Goal: Information Seeking & Learning: Learn about a topic

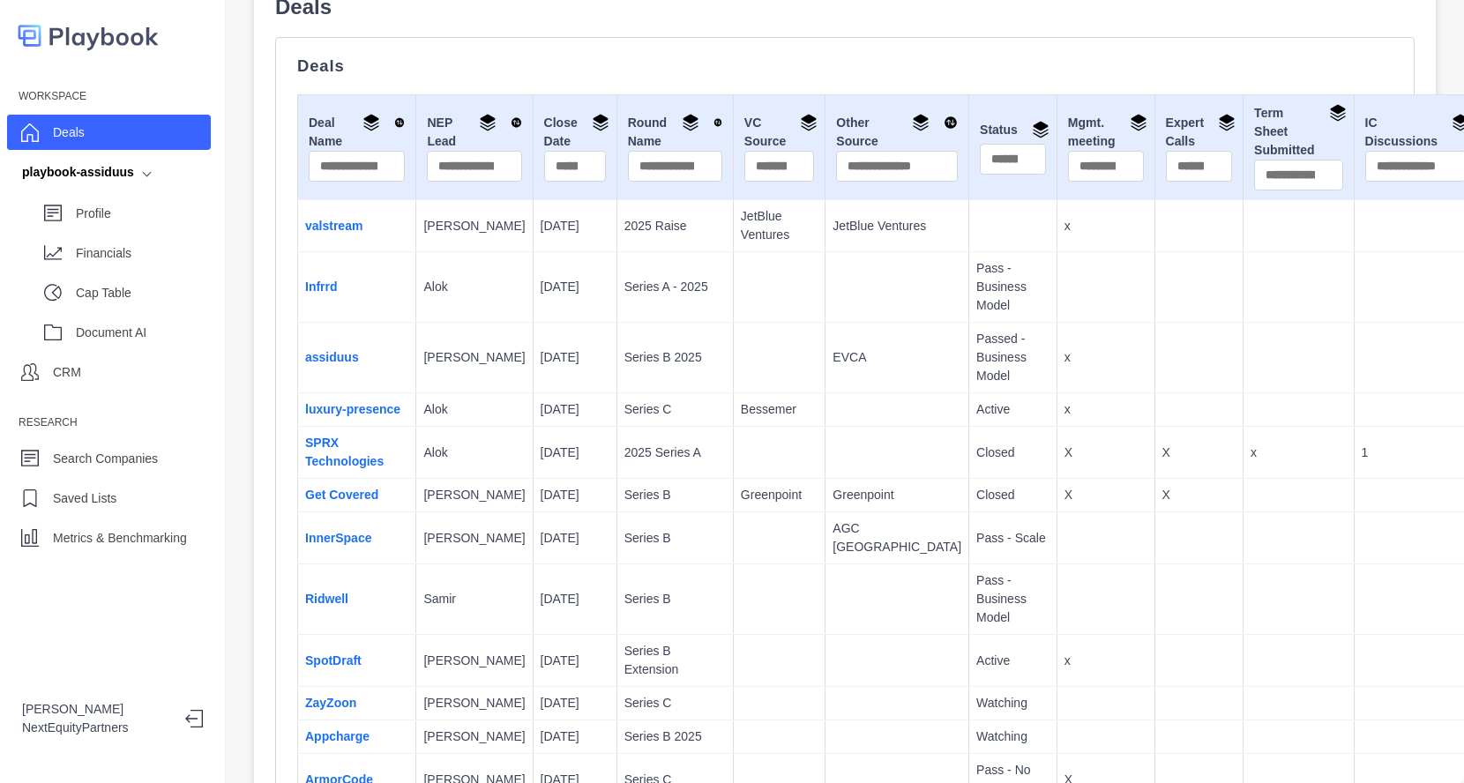
scroll to position [196, 0]
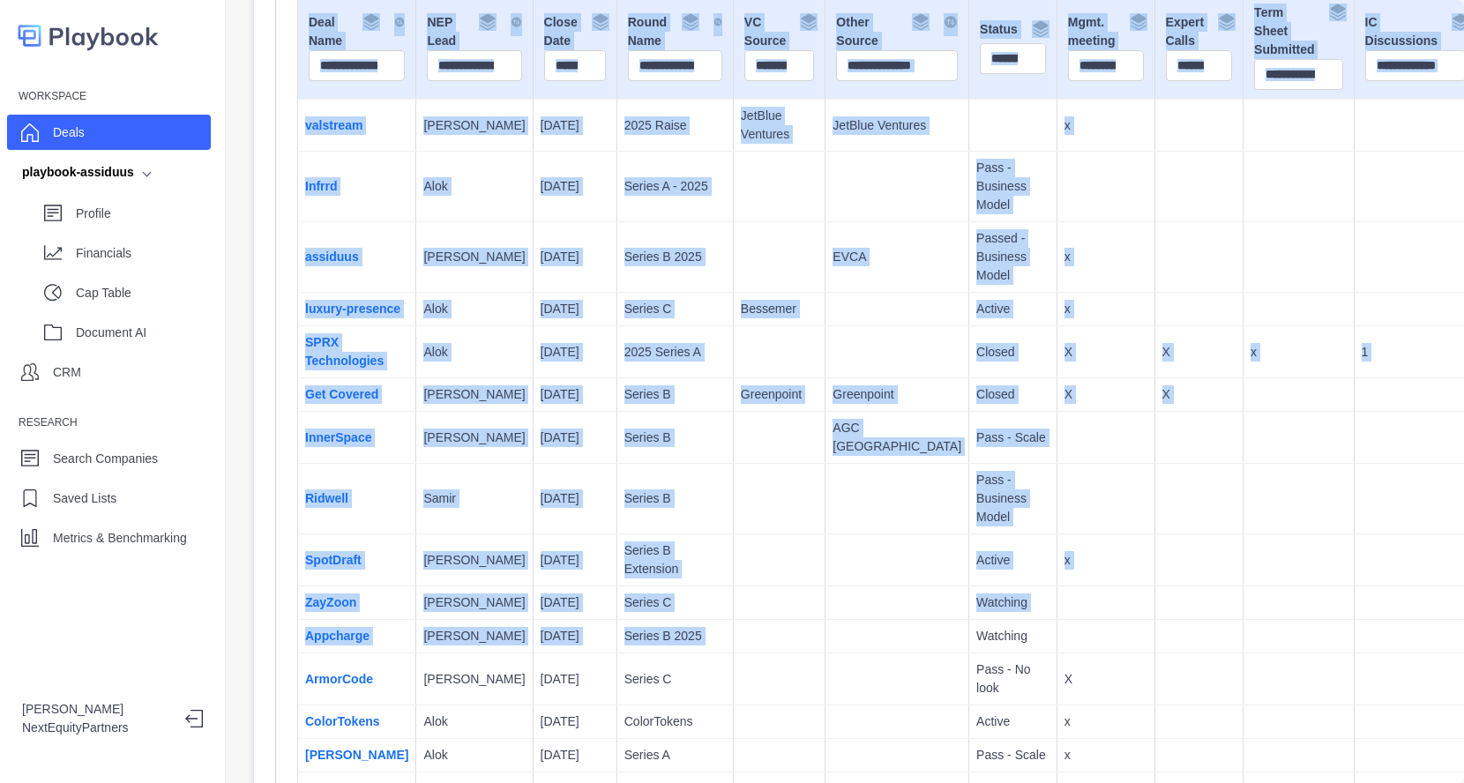
drag, startPoint x: 278, startPoint y: 62, endPoint x: 806, endPoint y: 647, distance: 788.5
click at [969, 571] on td "Active" at bounding box center [1013, 560] width 88 height 52
drag, startPoint x: 1002, startPoint y: 704, endPoint x: 441, endPoint y: 24, distance: 881.3
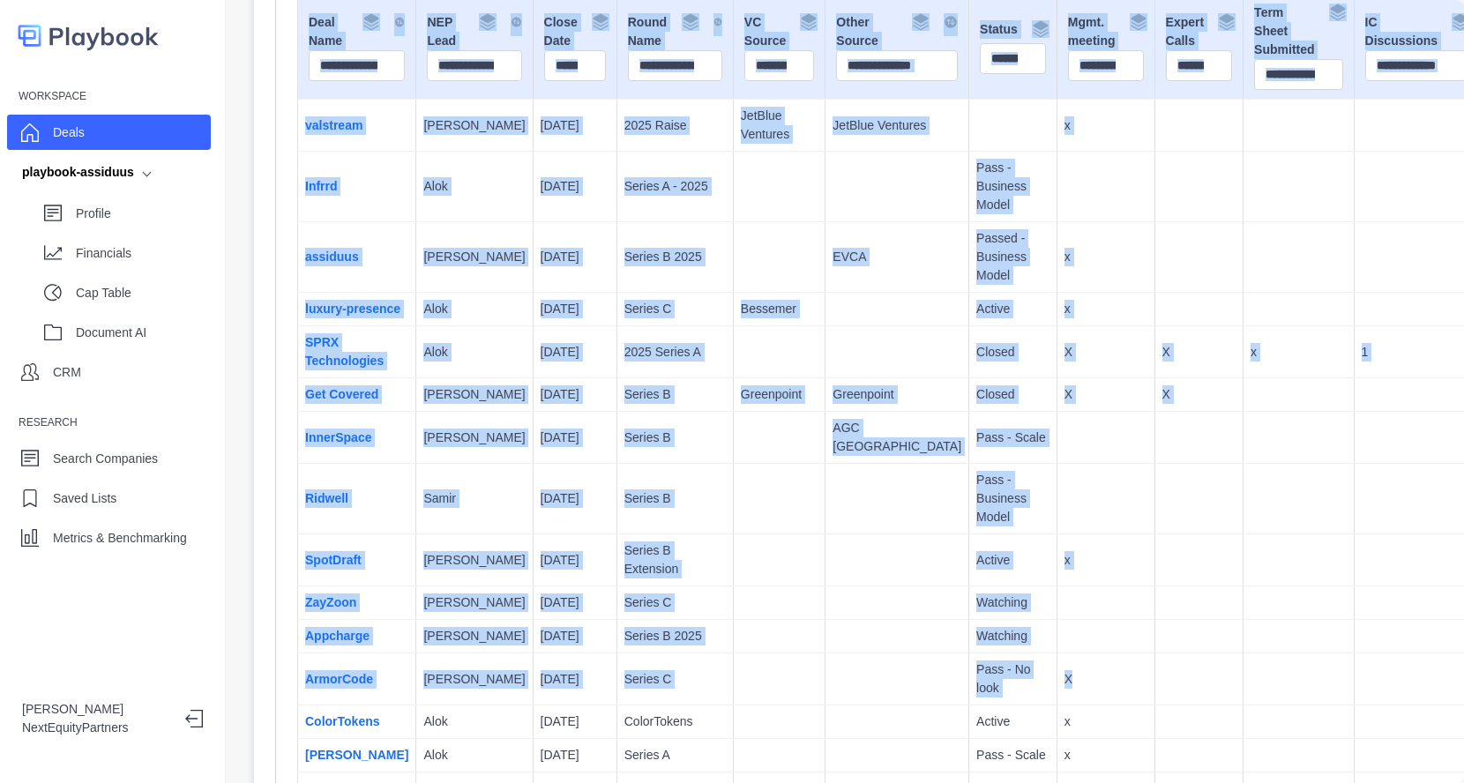
scroll to position [153, 0]
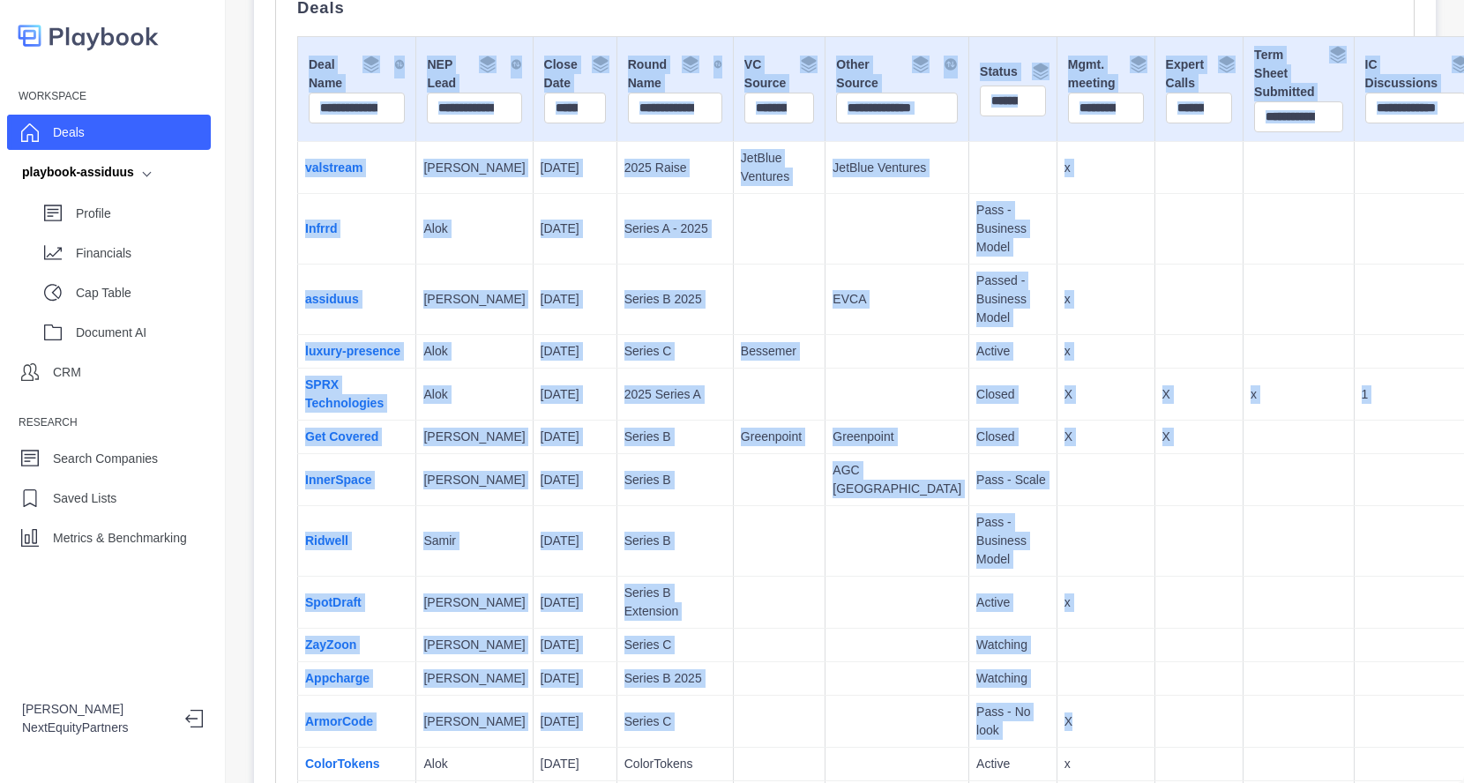
click at [825, 317] on td "EVCA" at bounding box center [897, 300] width 144 height 71
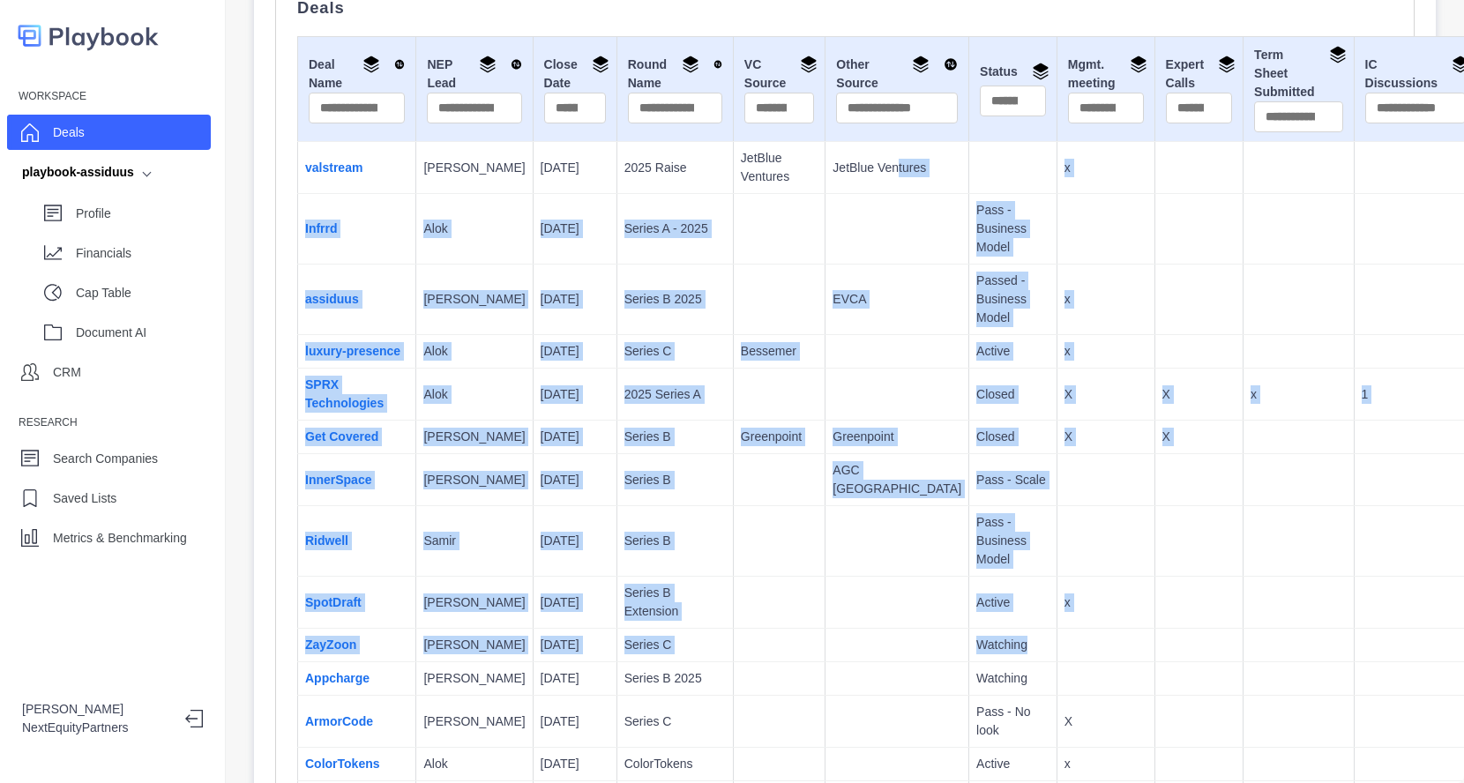
drag, startPoint x: 754, startPoint y: 172, endPoint x: 1118, endPoint y: 643, distance: 595.3
click at [1243, 643] on td at bounding box center [1298, 646] width 110 height 34
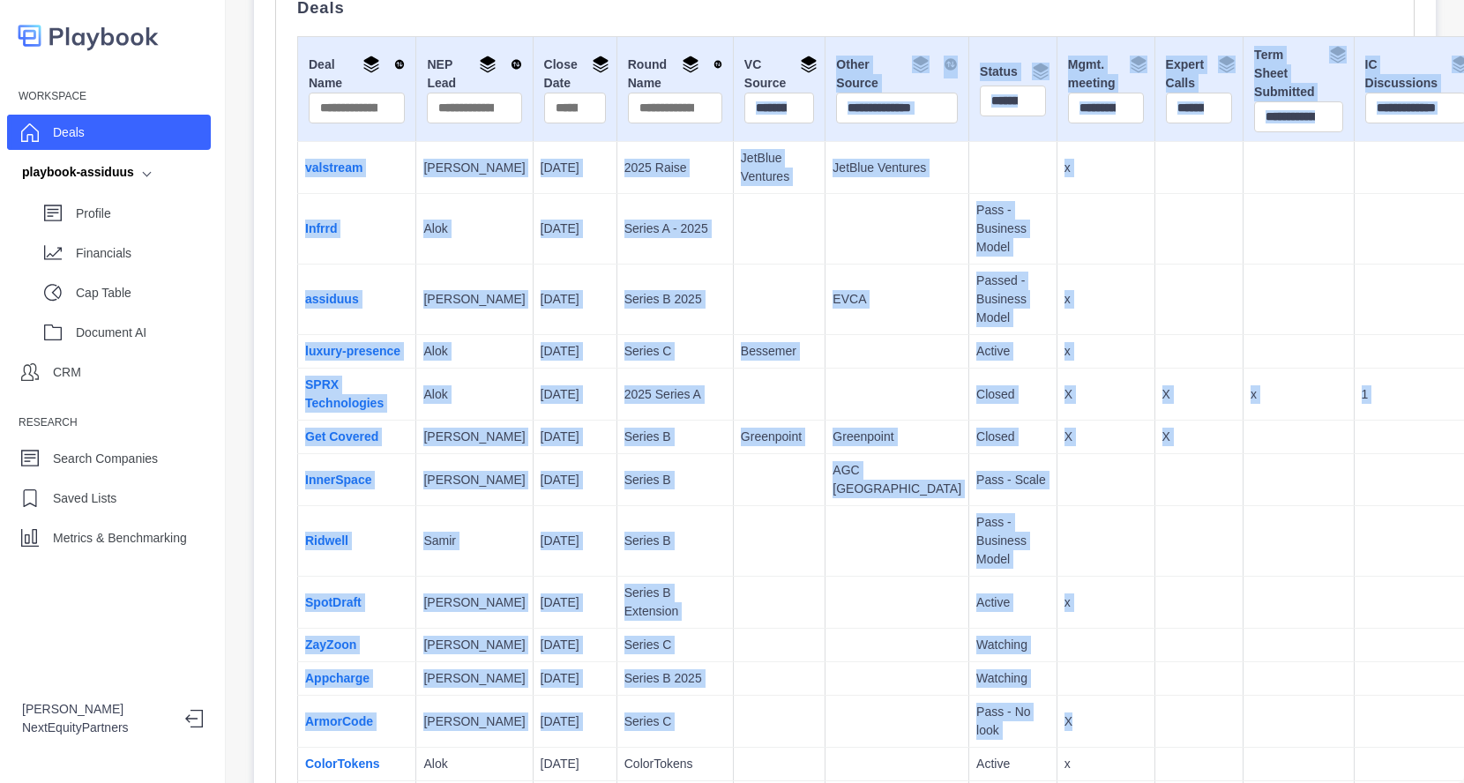
drag, startPoint x: 1105, startPoint y: 712, endPoint x: 756, endPoint y: 195, distance: 623.6
click at [1154, 474] on td at bounding box center [1198, 480] width 89 height 52
click at [1154, 510] on td at bounding box center [1198, 541] width 89 height 71
click at [1154, 562] on td at bounding box center [1198, 541] width 89 height 71
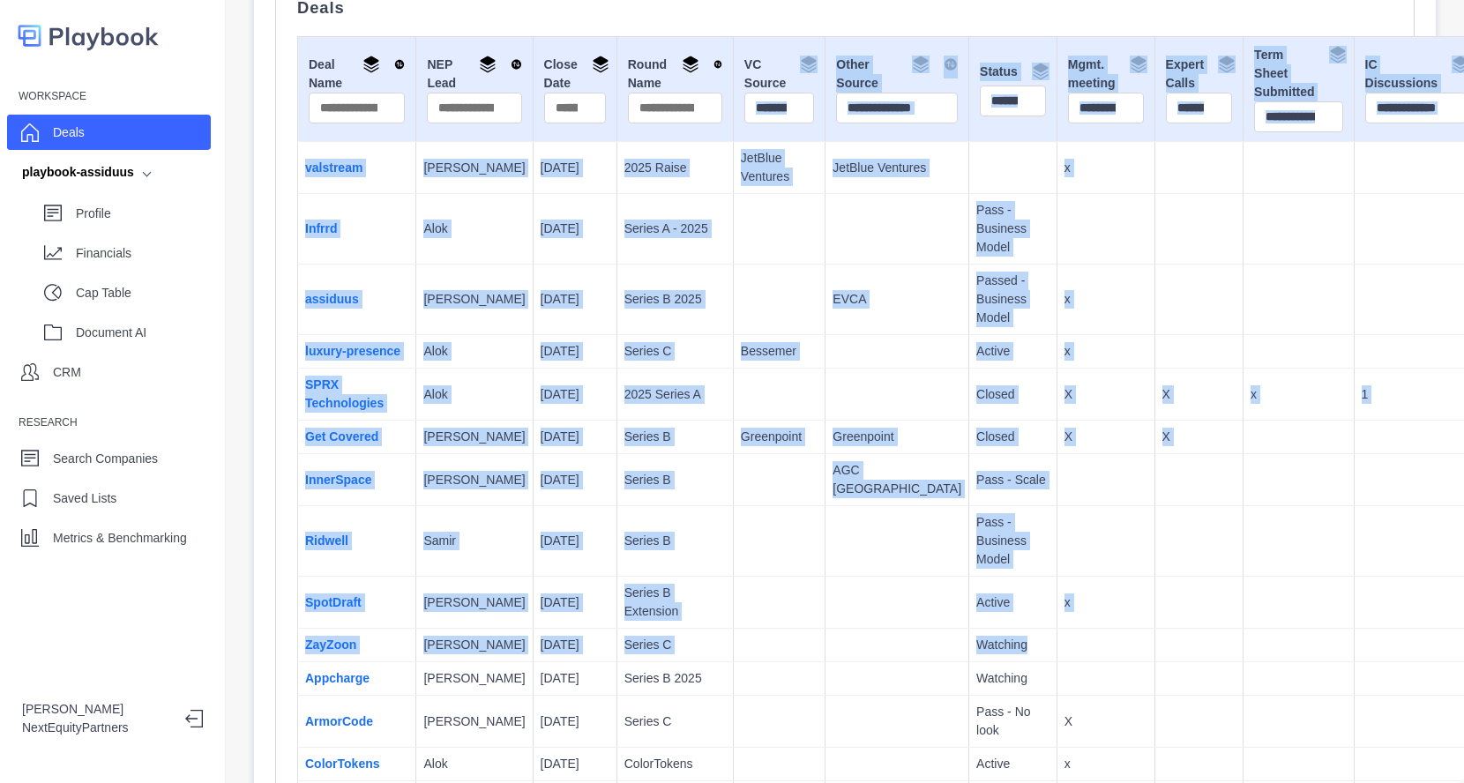
drag, startPoint x: 1034, startPoint y: 640, endPoint x: 685, endPoint y: 87, distance: 653.9
click at [976, 351] on p "Active" at bounding box center [1012, 351] width 73 height 19
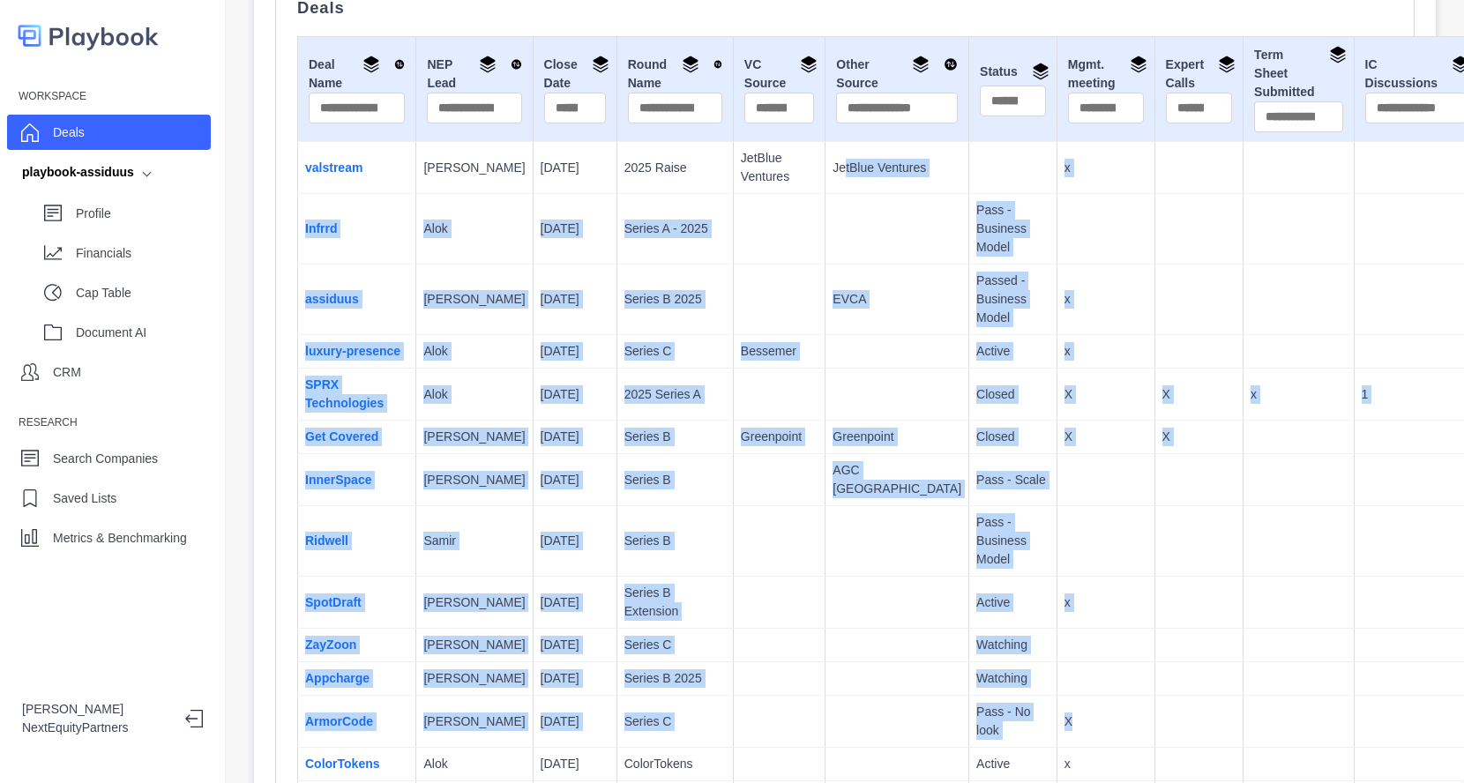
drag, startPoint x: 1003, startPoint y: 719, endPoint x: 742, endPoint y: 164, distance: 612.6
click at [969, 369] on td "Active" at bounding box center [1013, 352] width 88 height 34
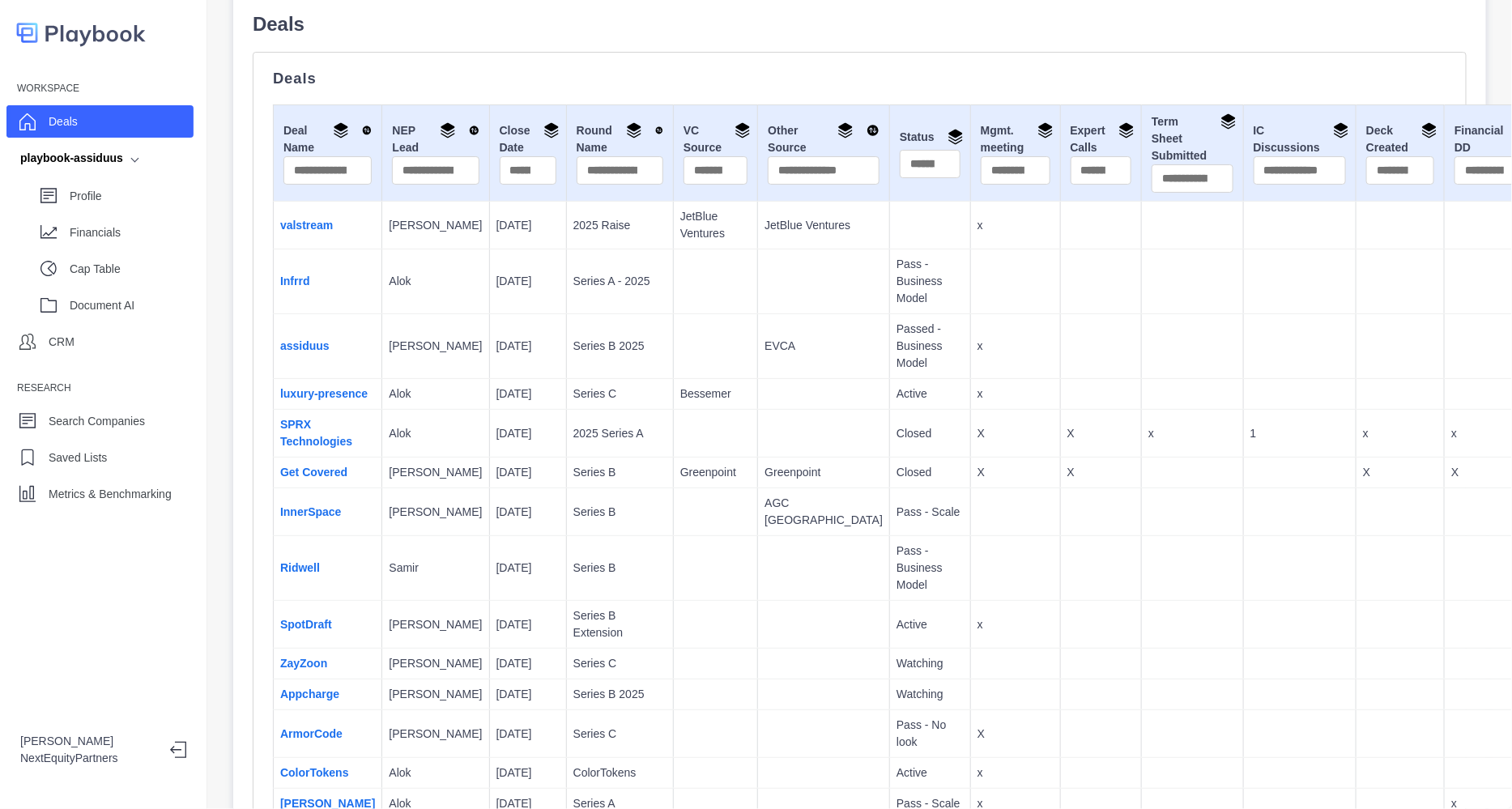
scroll to position [100, 0]
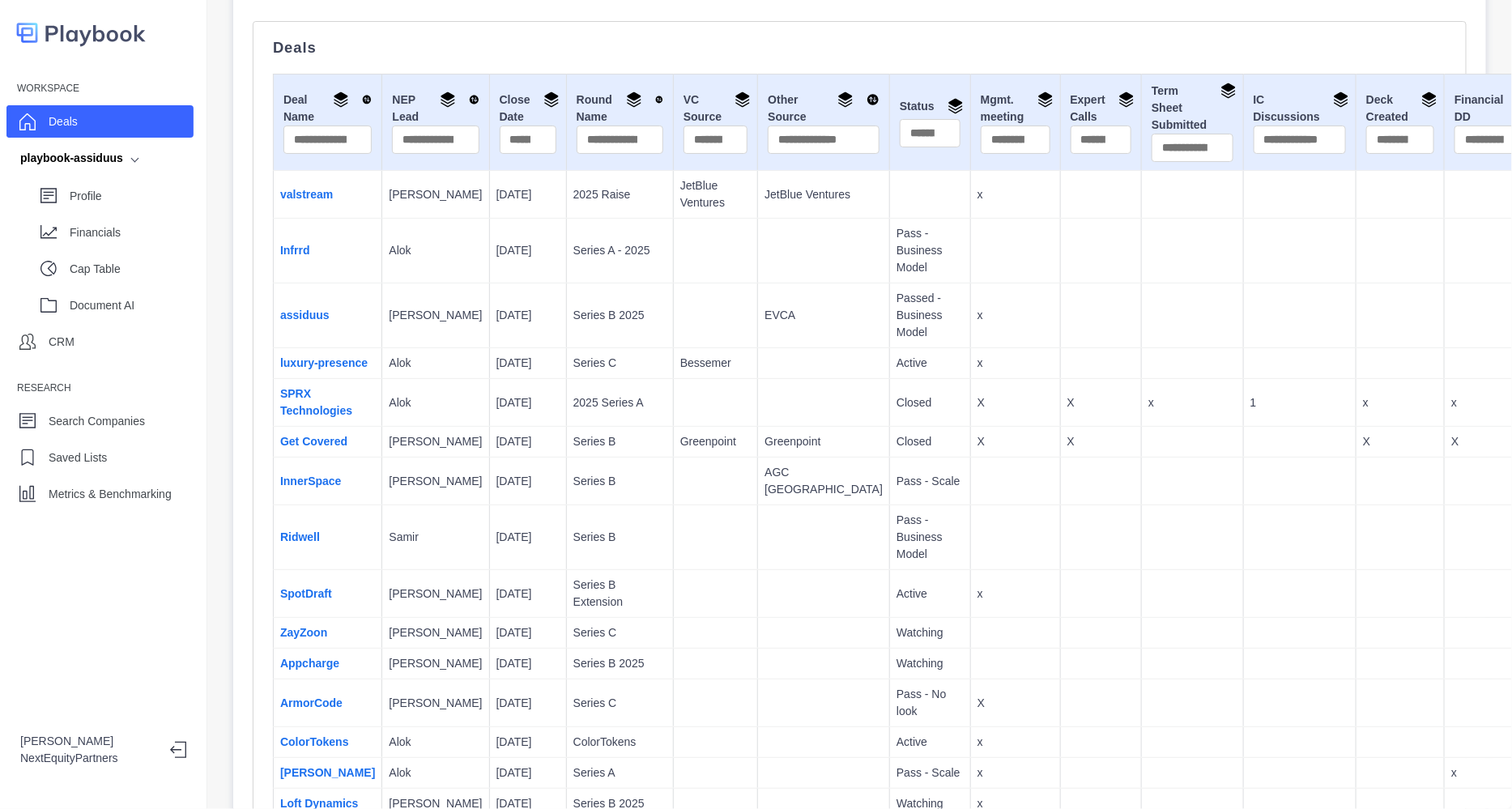
click at [583, 367] on p "Series C" at bounding box center [619, 363] width 93 height 17
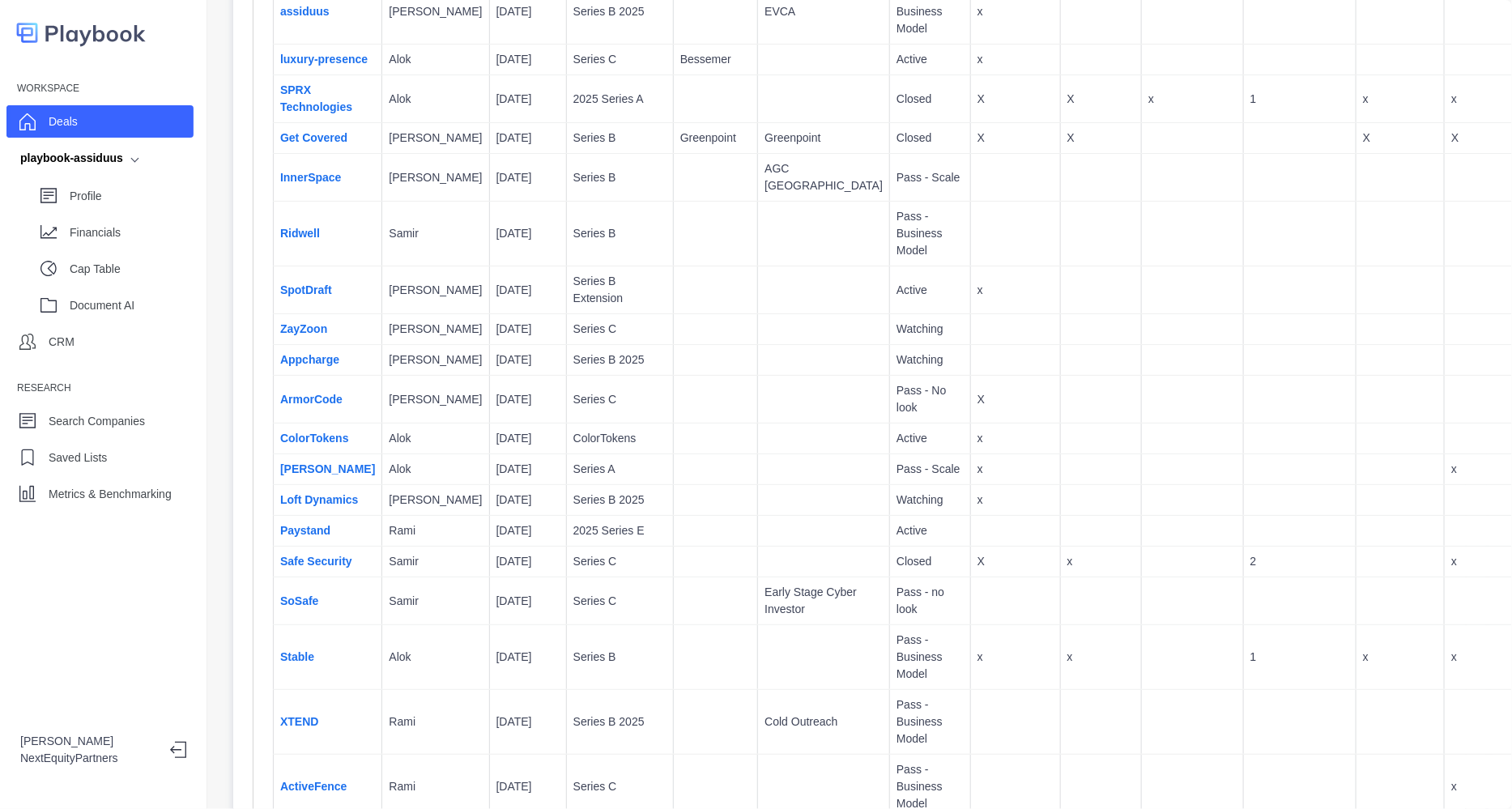
scroll to position [999, 0]
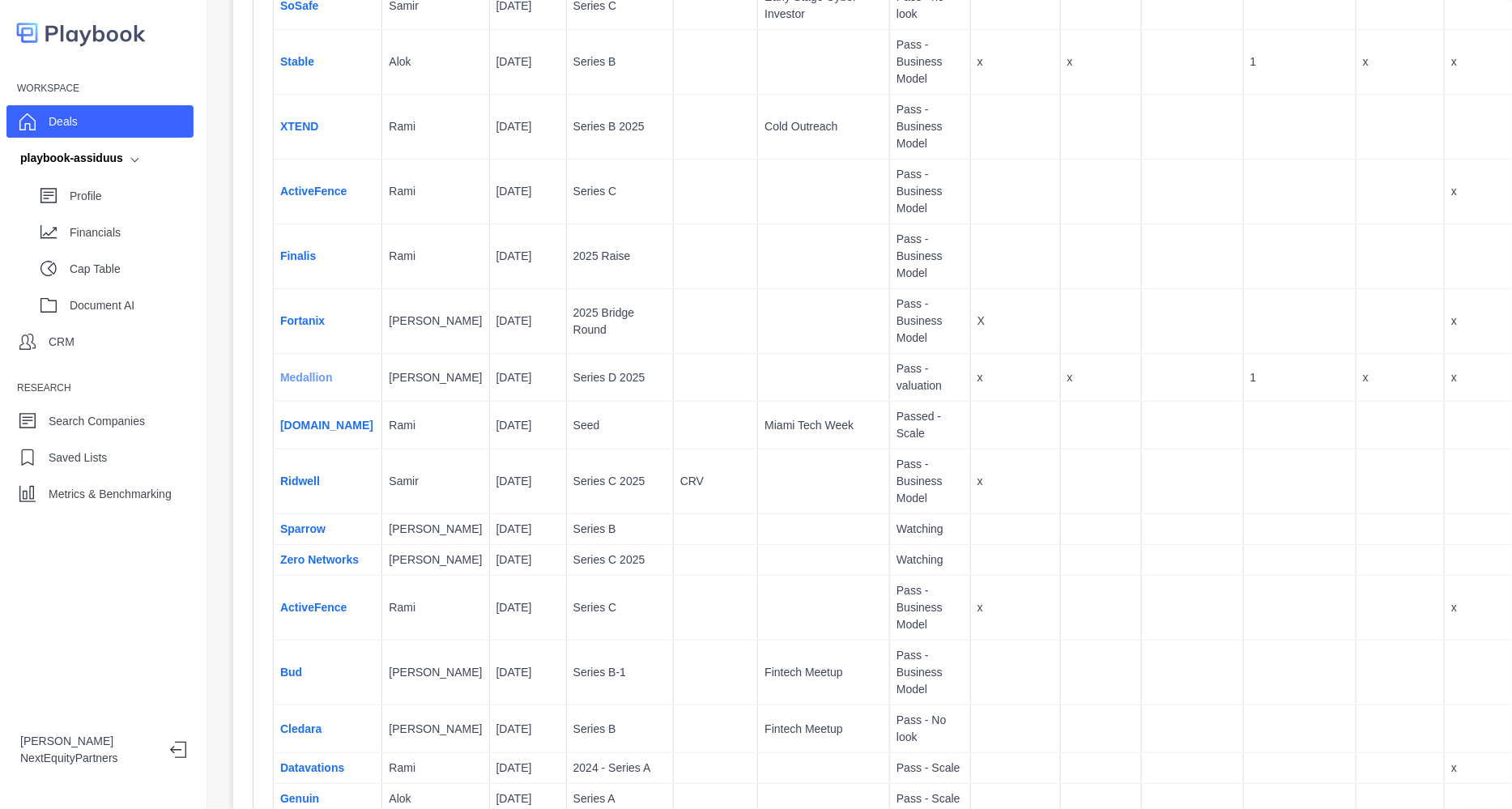
click at [307, 384] on link "Medallion" at bounding box center [306, 377] width 52 height 13
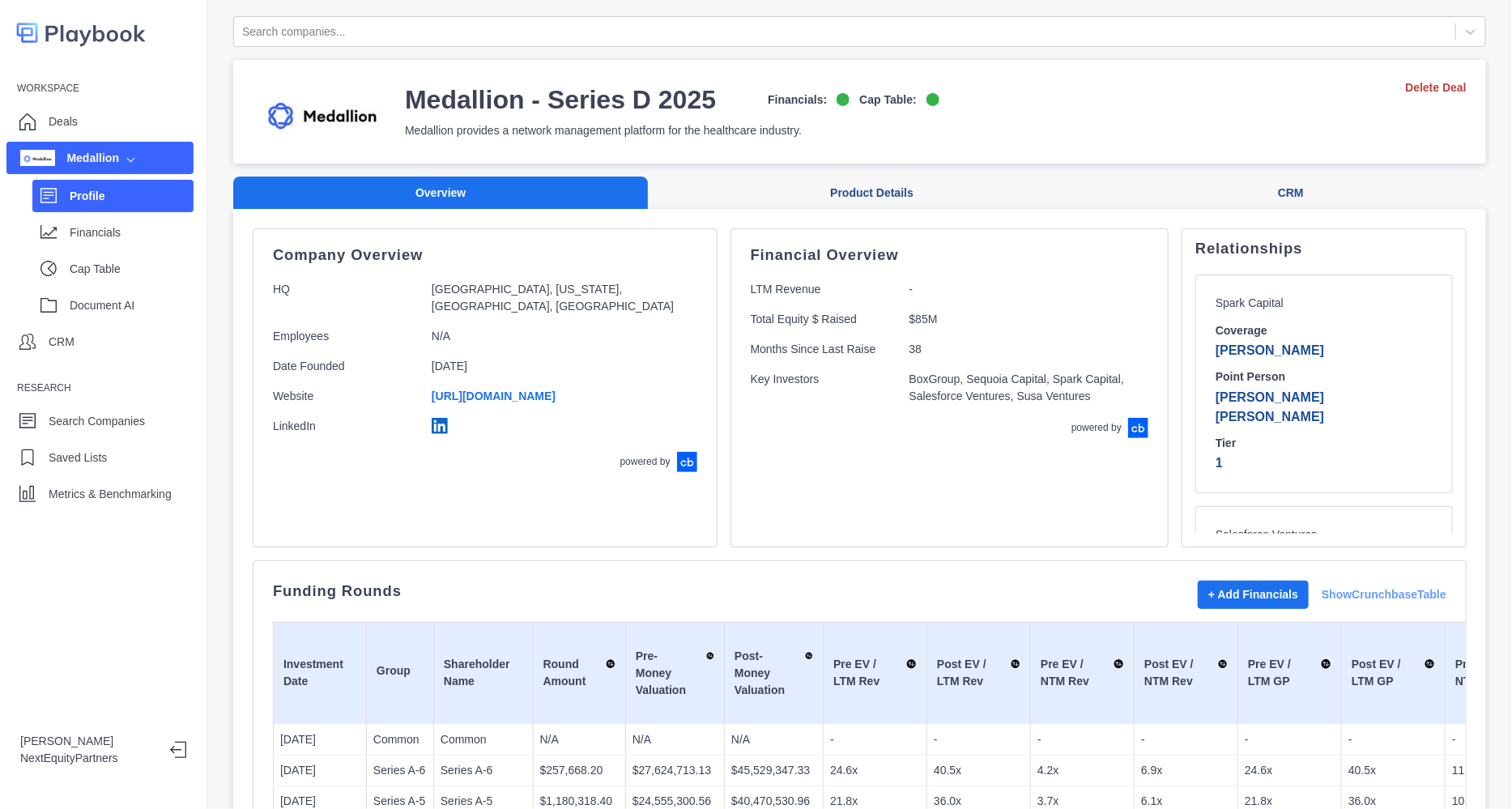
click at [1362, 593] on link "Show Crunchbase Table" at bounding box center [1384, 594] width 125 height 17
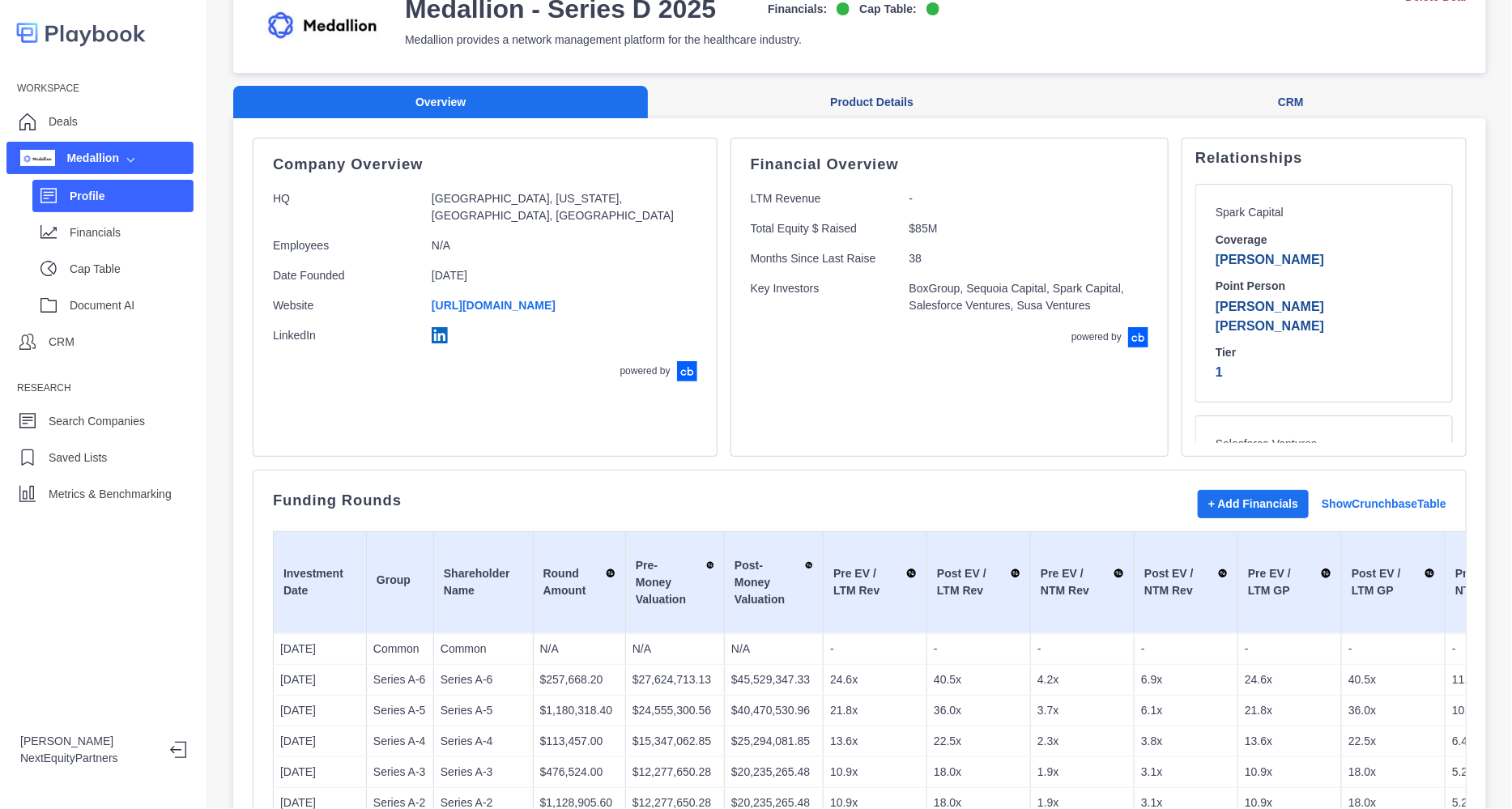
scroll to position [202, 0]
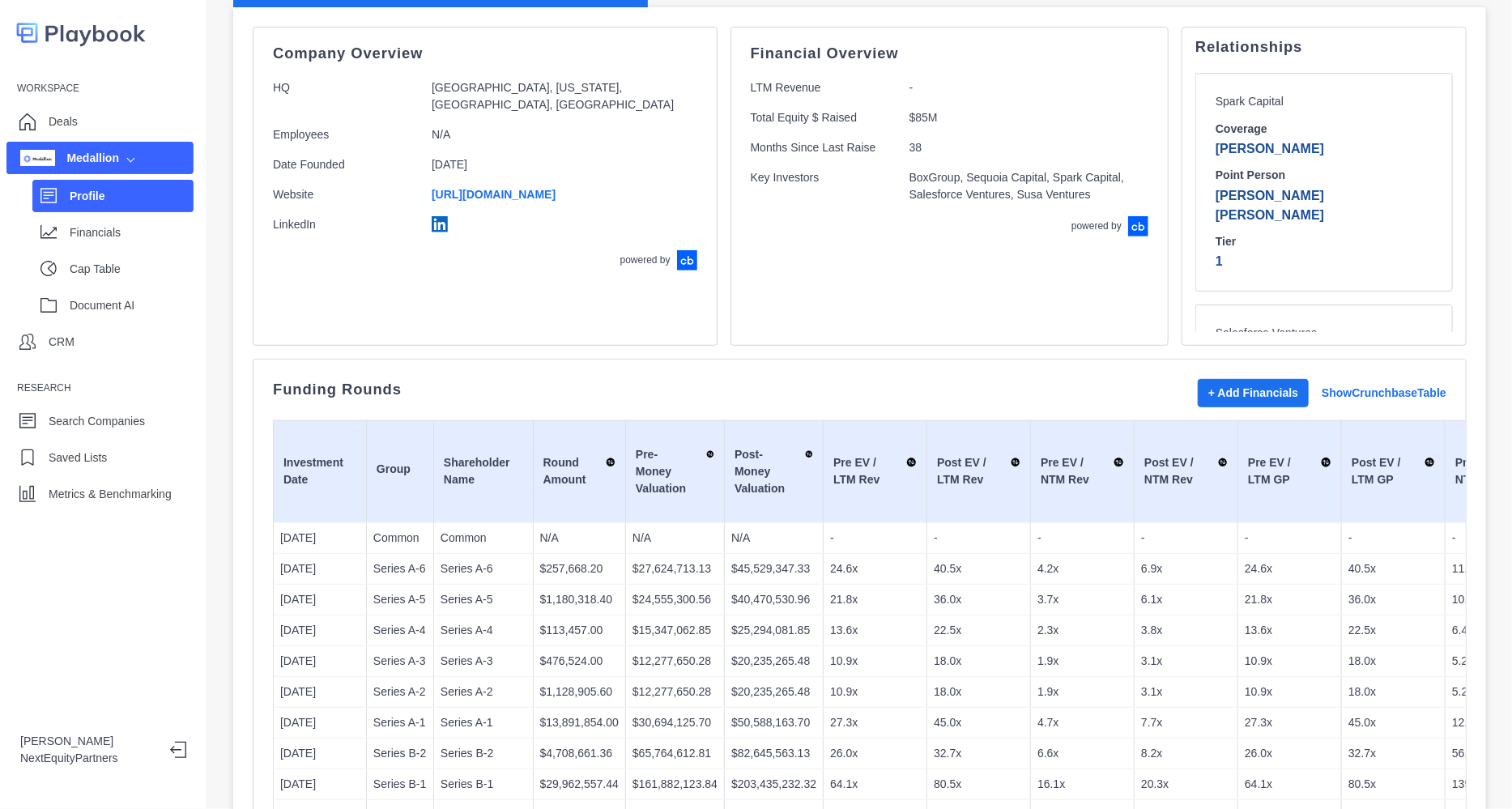
click at [1331, 379] on div "+ Add Financials Show Crunchbase Table" at bounding box center [1322, 393] width 249 height 28
click at [1326, 399] on link "Show Crunchbase Table" at bounding box center [1384, 393] width 125 height 17
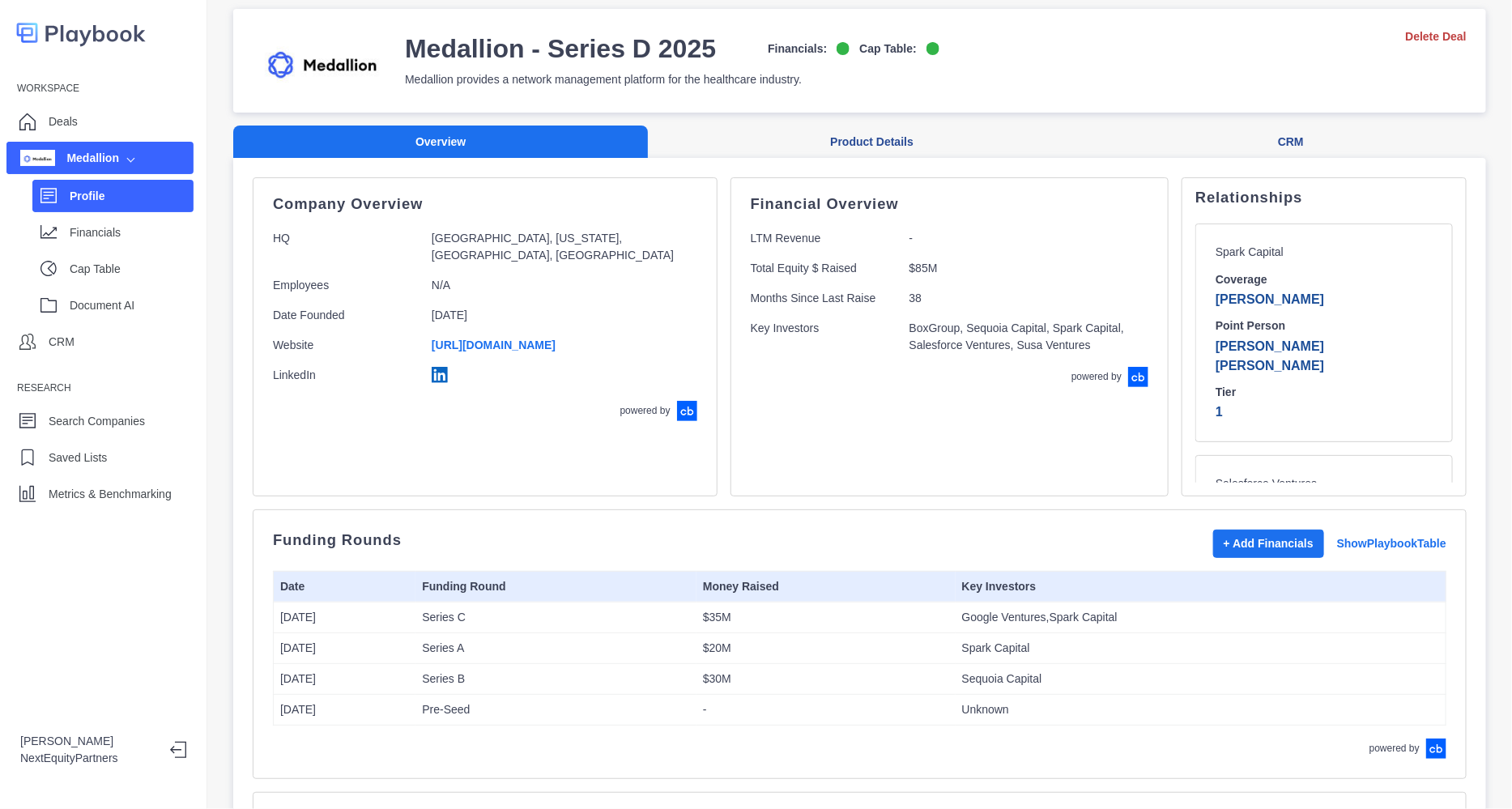
scroll to position [0, 0]
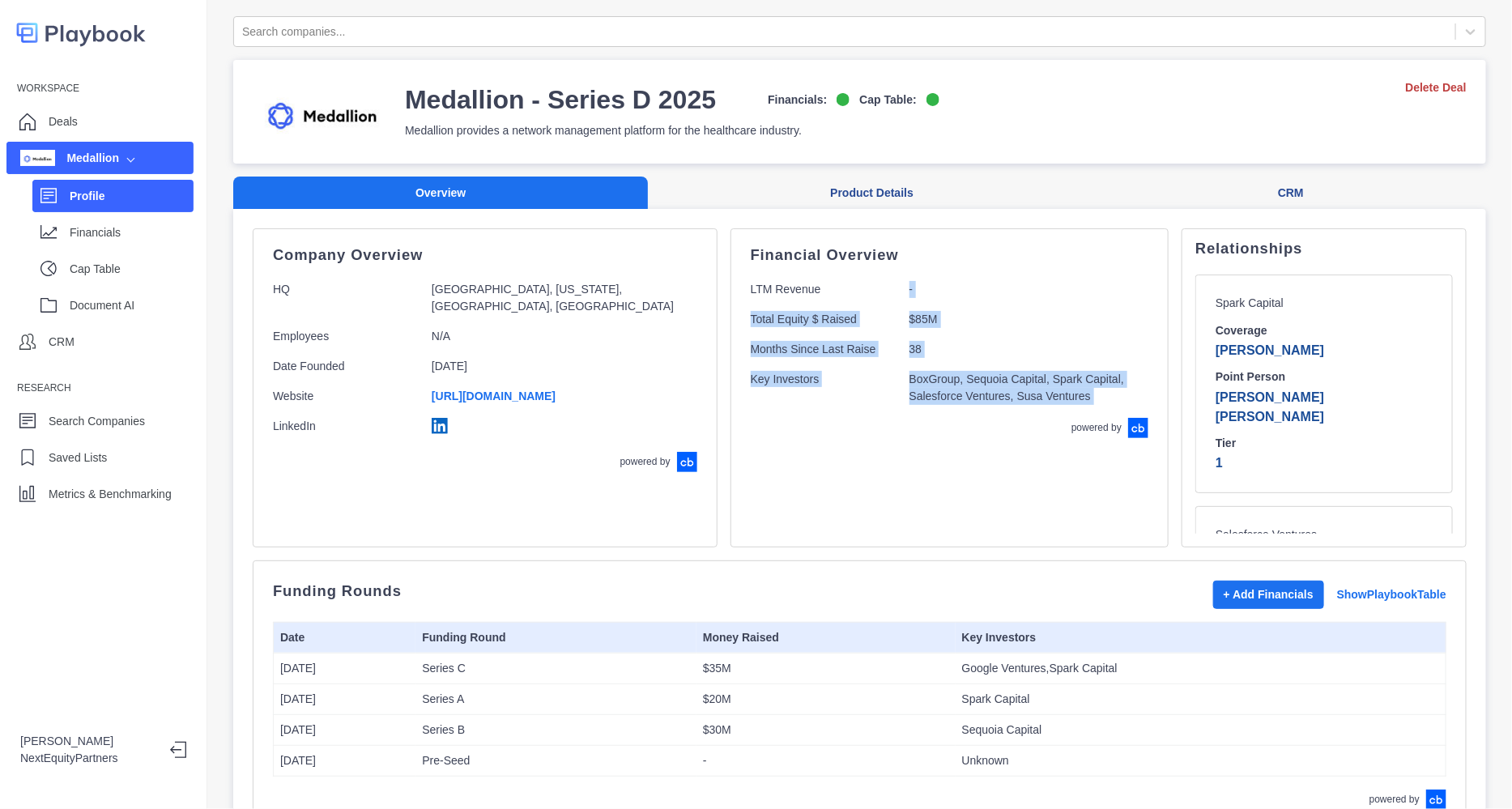
drag, startPoint x: 802, startPoint y: 315, endPoint x: 955, endPoint y: 514, distance: 251.0
click at [955, 514] on div "Financial Overview LTM Revenue - Total Equity $ Raised $85M Months Since Last R…" at bounding box center [949, 388] width 438 height 319
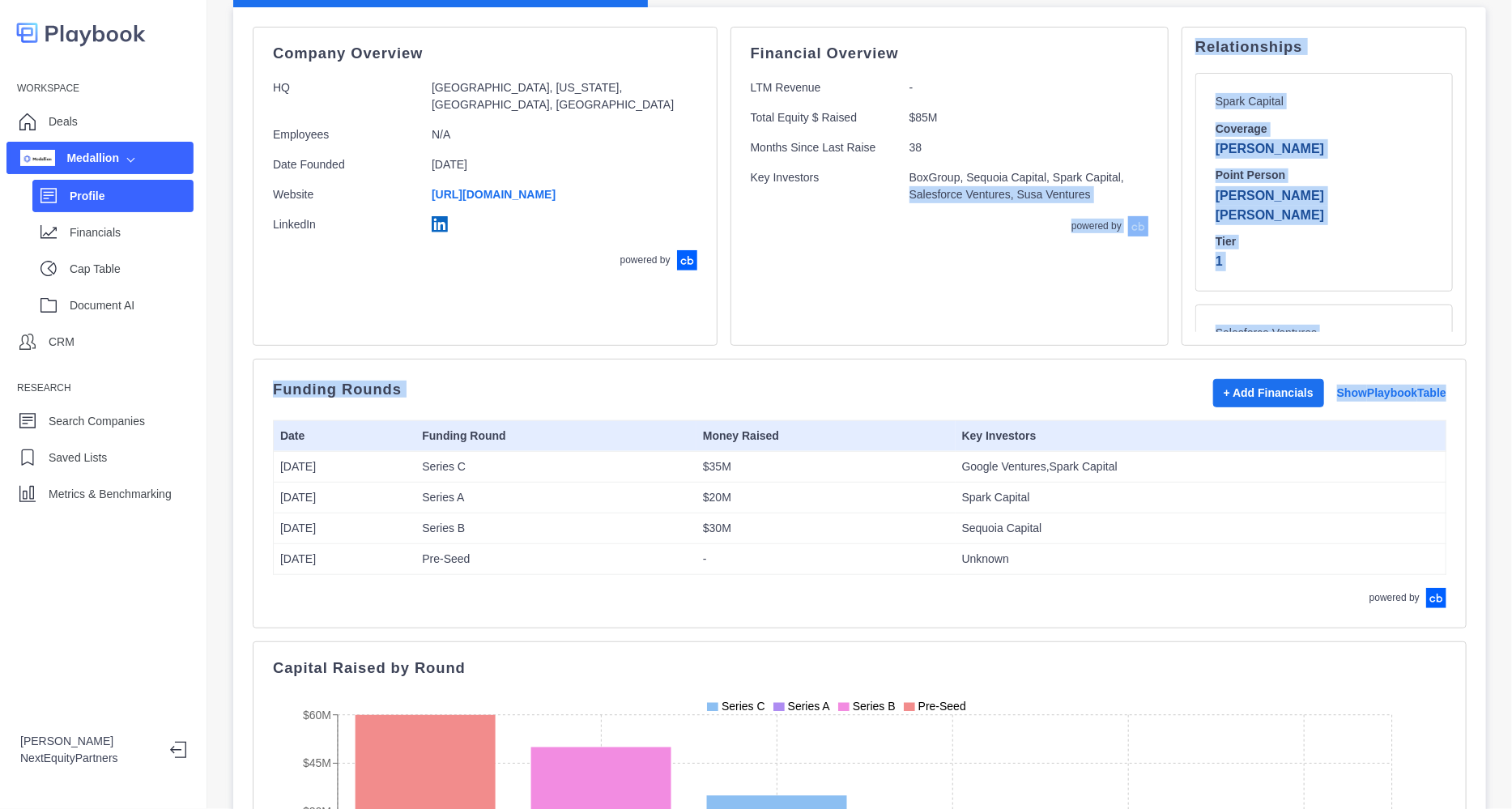
drag, startPoint x: 1007, startPoint y: 572, endPoint x: 820, endPoint y: 344, distance: 294.9
click at [820, 344] on div "Company Overview HQ [GEOGRAPHIC_DATA], [US_STATE], [GEOGRAPHIC_DATA], [GEOGRAPH…" at bounding box center [860, 689] width 1214 height 1325
click at [912, 579] on div "Funding Rounds + Add Financials Show Playbook Table Date Funding Round Money Ra…" at bounding box center [860, 494] width 1174 height 230
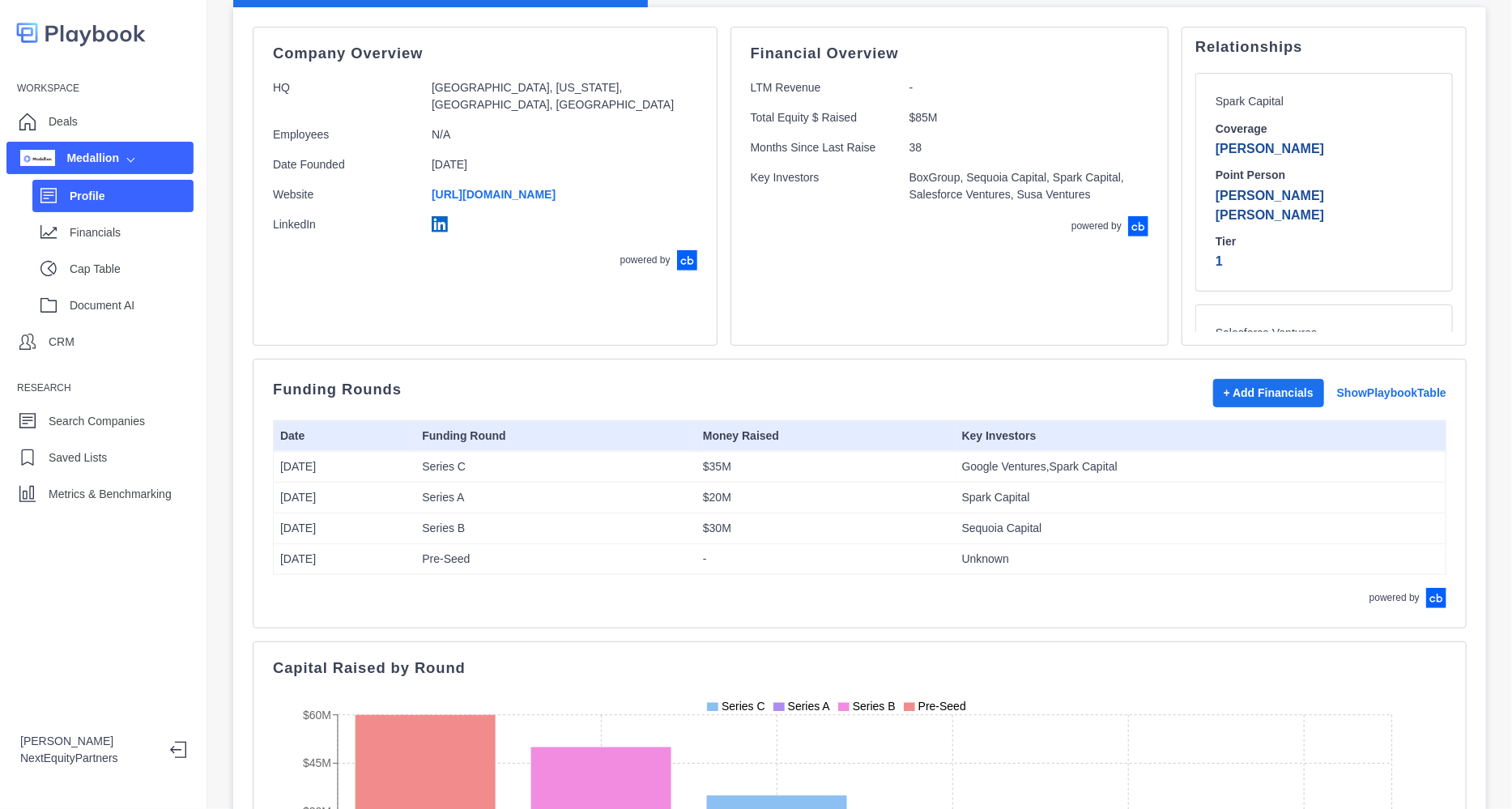
scroll to position [0, 0]
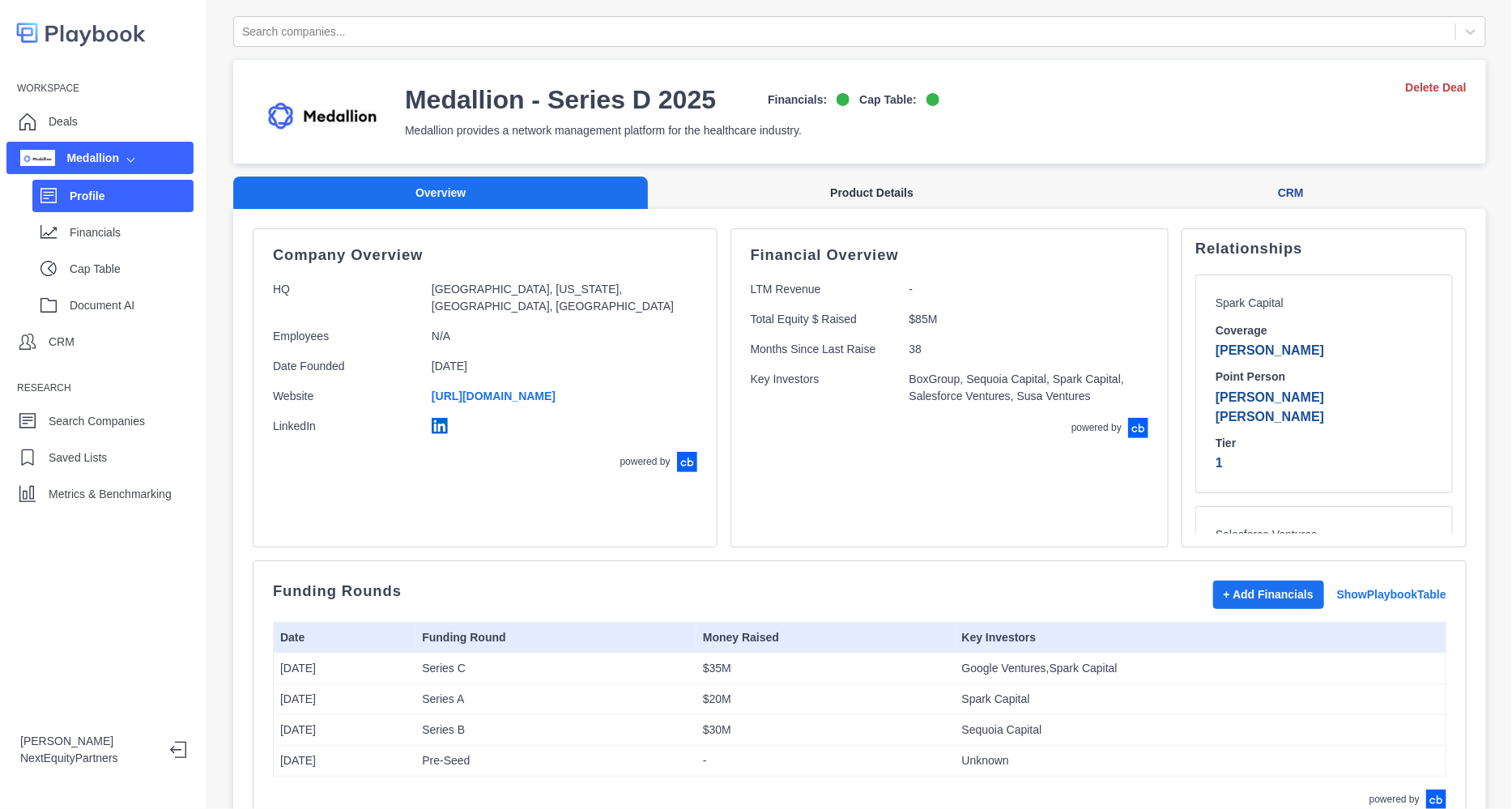
click at [839, 196] on button "Product Details" at bounding box center [872, 193] width 448 height 33
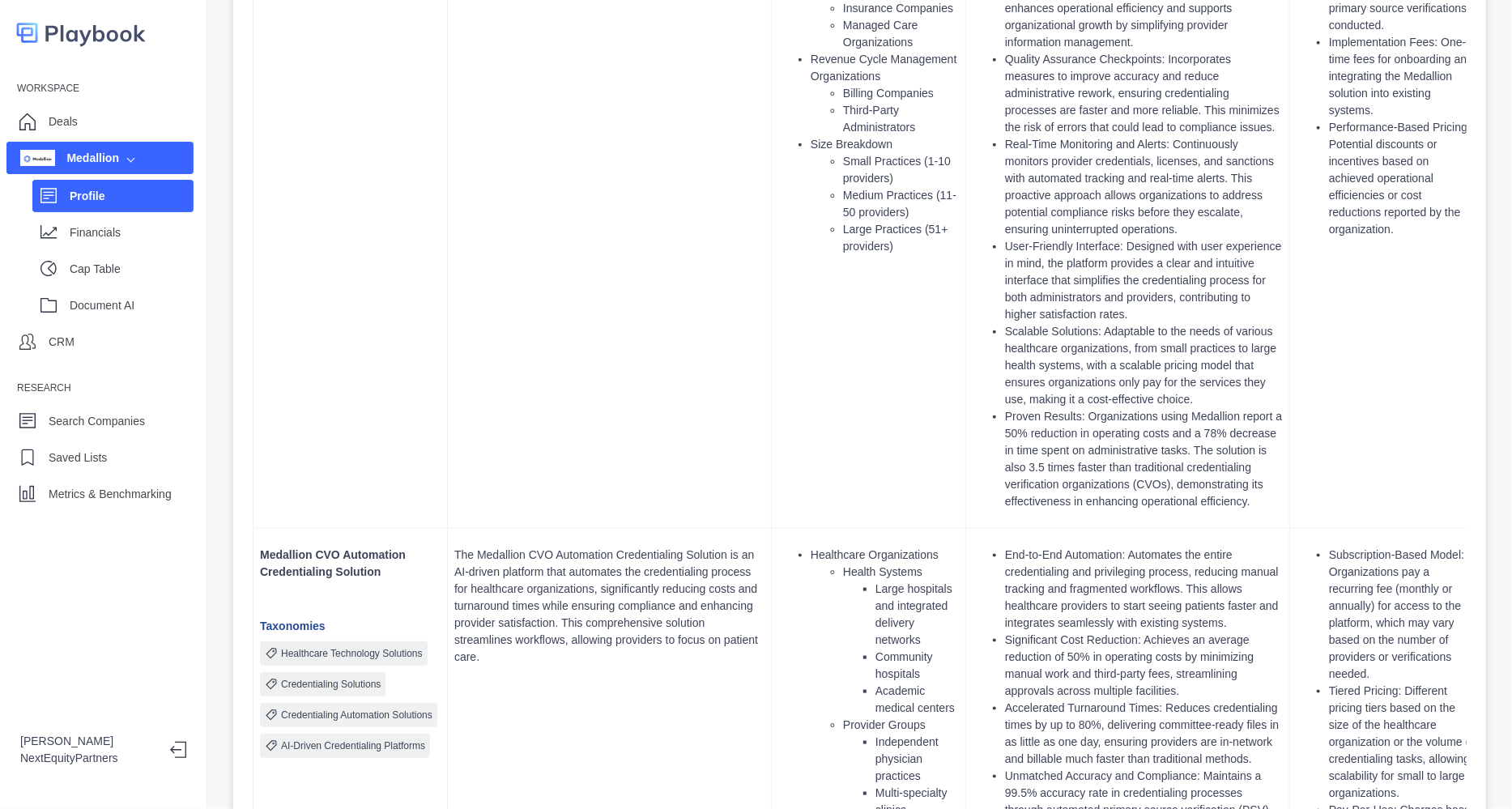
scroll to position [809, 0]
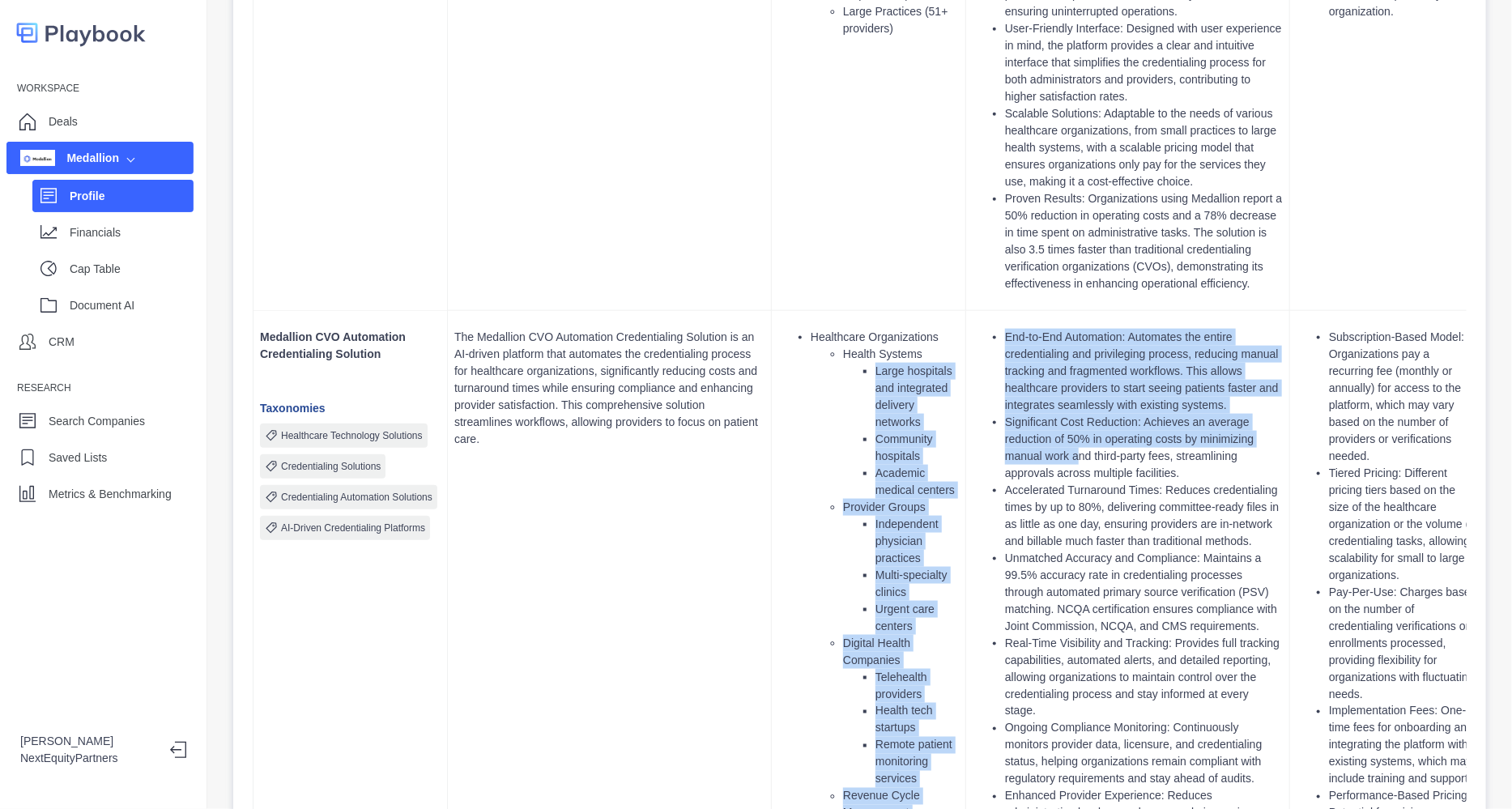
drag, startPoint x: 846, startPoint y: 362, endPoint x: 1078, endPoint y: 455, distance: 249.9
click at [1078, 455] on li "Significant Cost Reduction: Achieves an average reduction of 50% in operating c…" at bounding box center [1144, 448] width 277 height 68
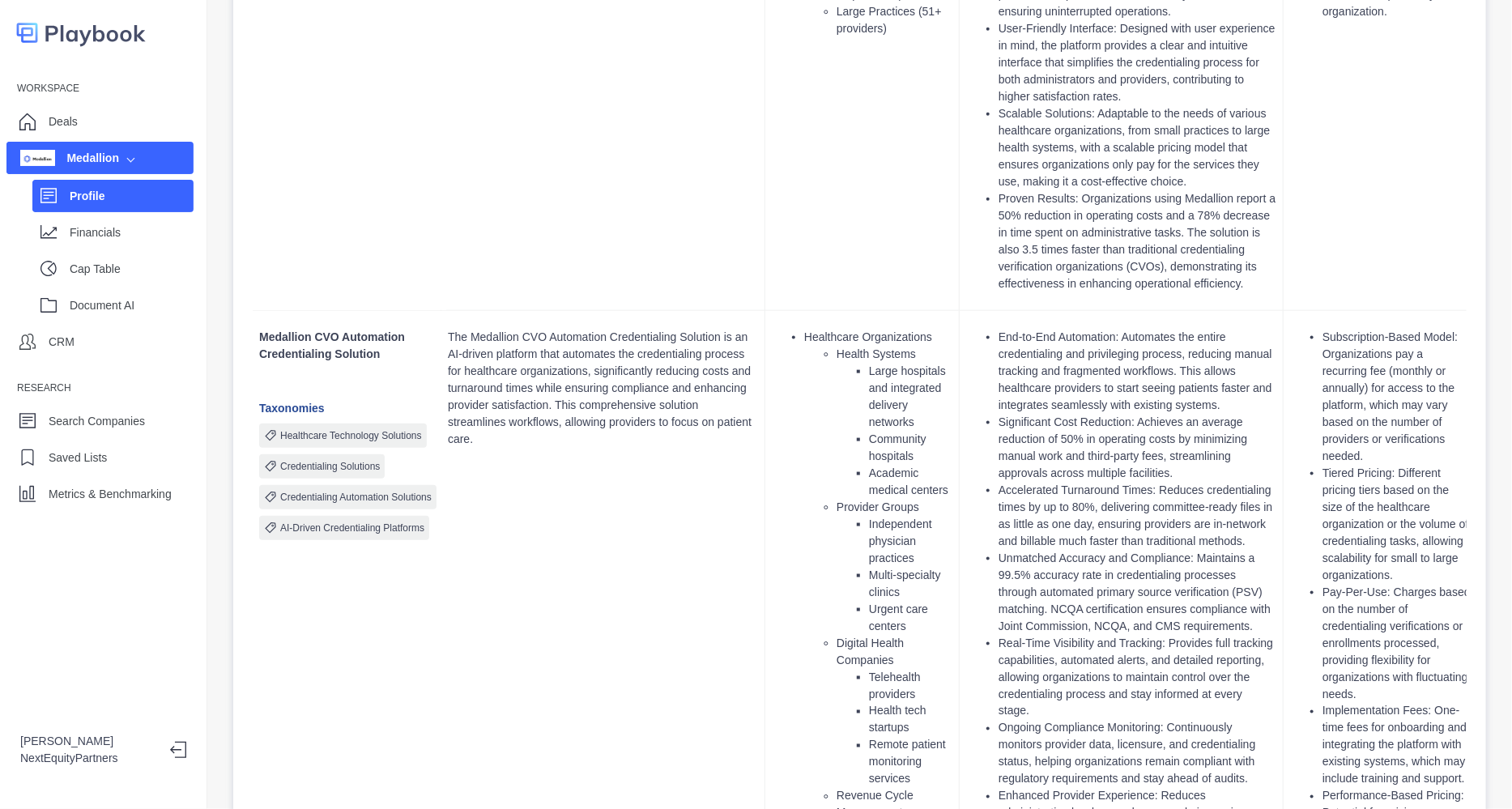
scroll to position [0, 0]
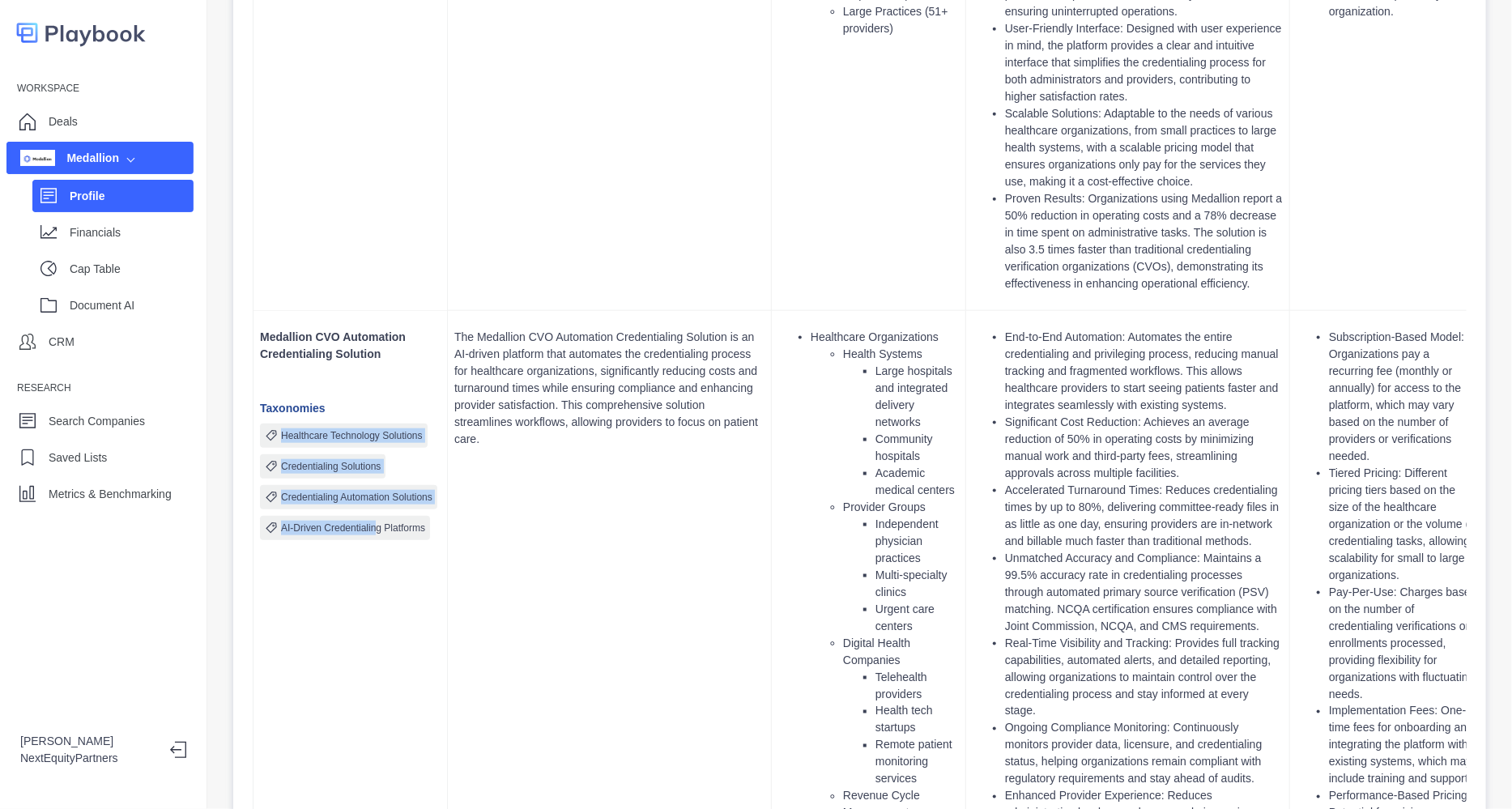
drag, startPoint x: 264, startPoint y: 435, endPoint x: 375, endPoint y: 542, distance: 154.2
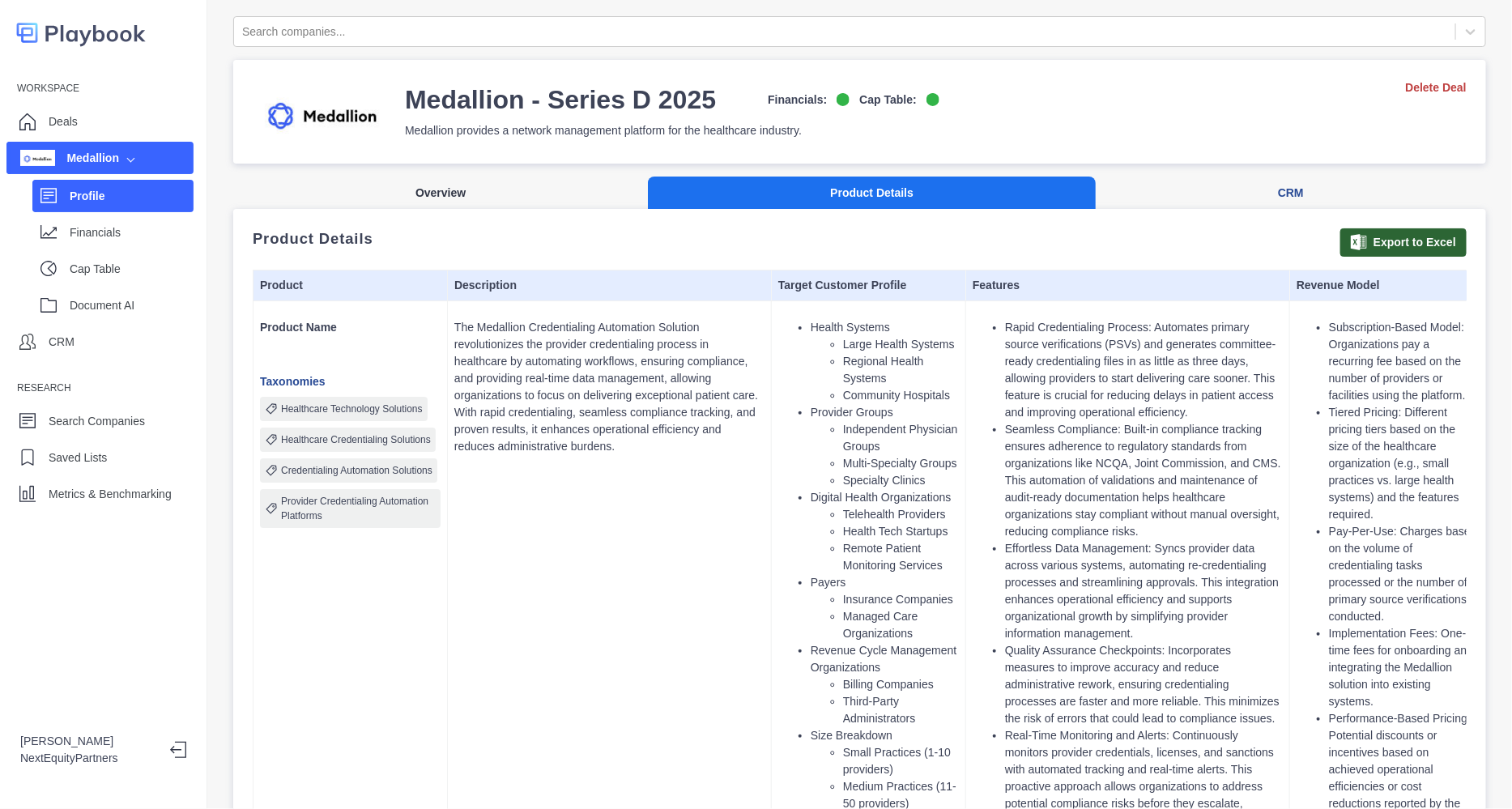
click at [446, 179] on button "Overview" at bounding box center [440, 193] width 414 height 33
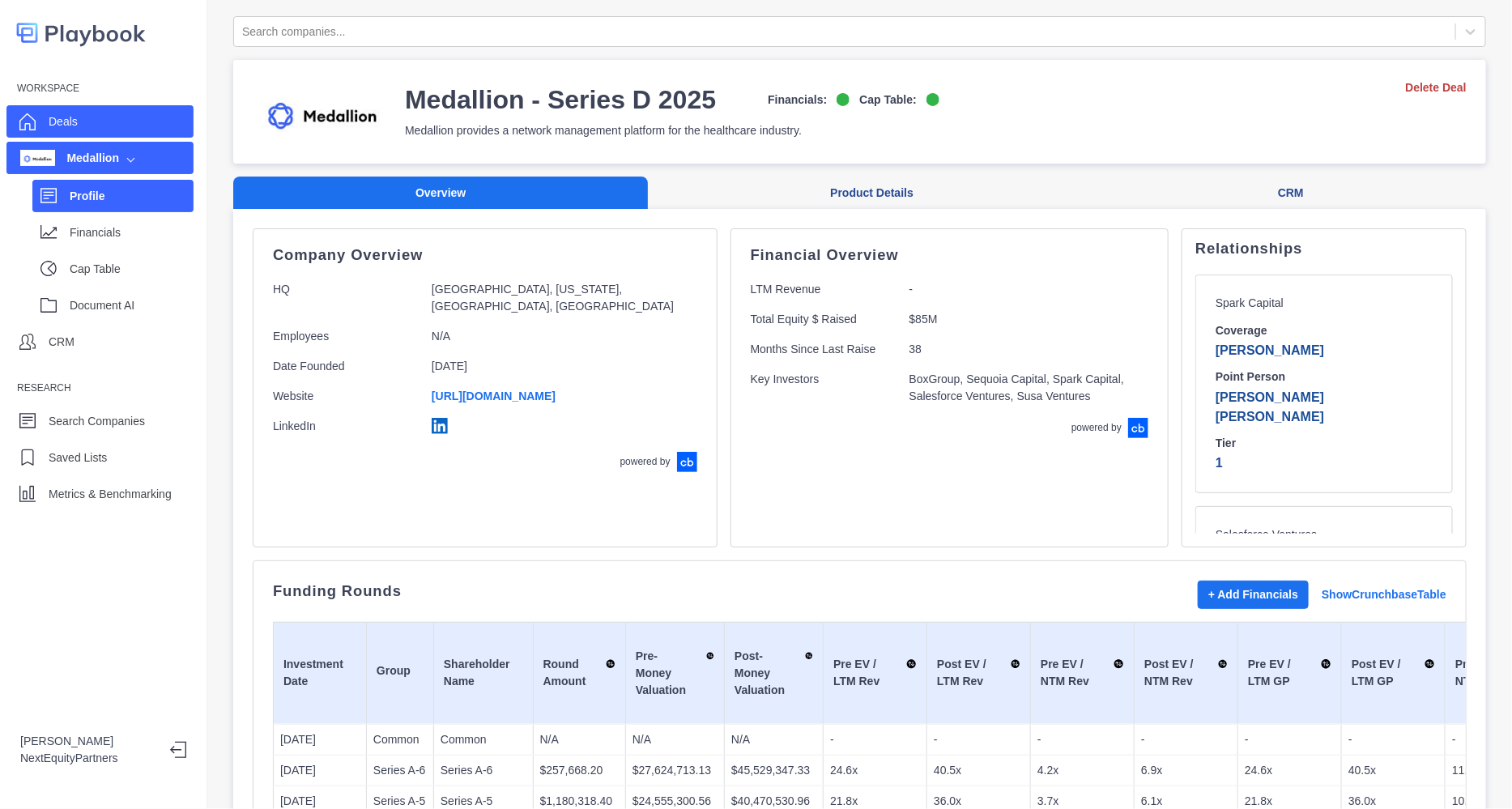
click at [44, 131] on div "Deals" at bounding box center [100, 121] width 187 height 32
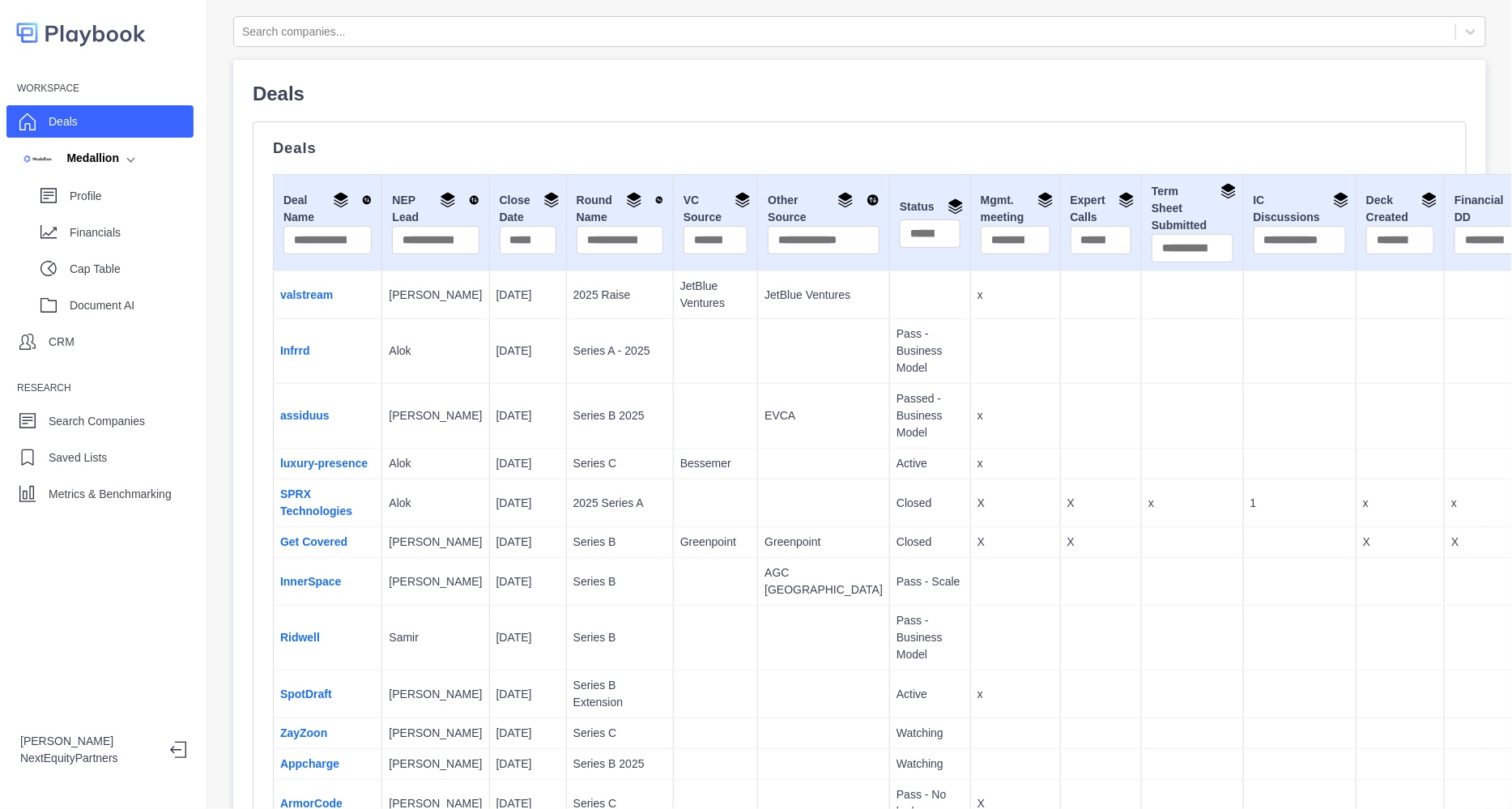
click at [673, 498] on td at bounding box center [716, 503] width 85 height 48
click at [673, 546] on td "Greenpoint" at bounding box center [716, 543] width 85 height 31
